Goal: Complete application form

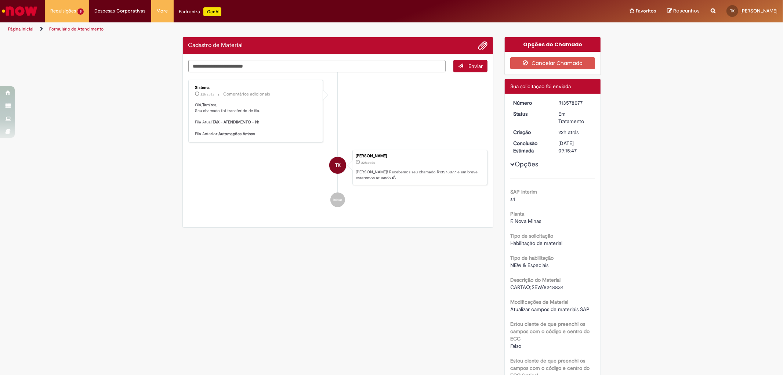
click at [303, 261] on div "Verificar Código de Barras Cadastro de Material Enviar Sistema 22h atrás 22 hor…" at bounding box center [392, 275] width 430 height 477
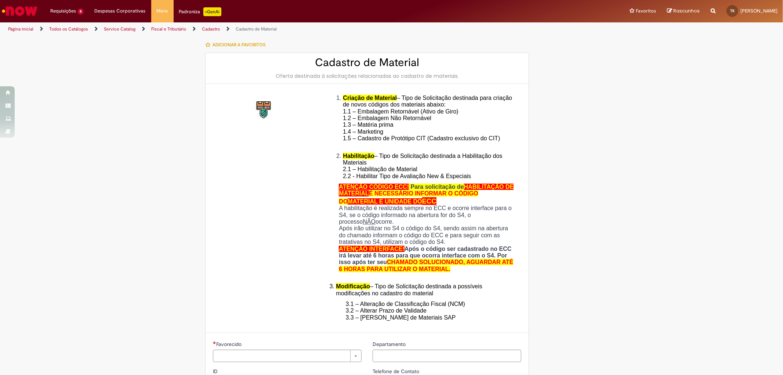
type input "**********"
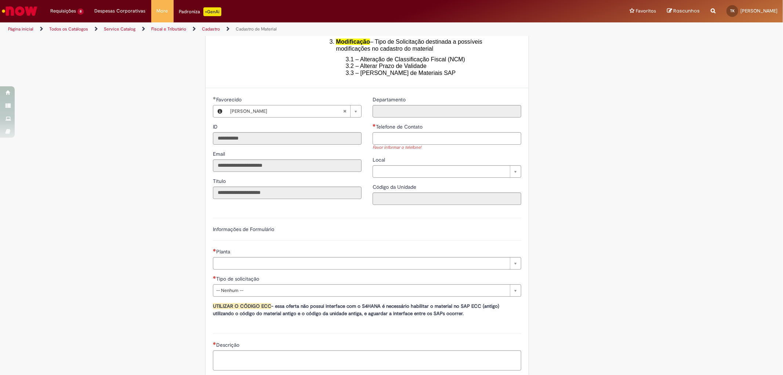
scroll to position [163, 0]
